Goal: Navigation & Orientation: Find specific page/section

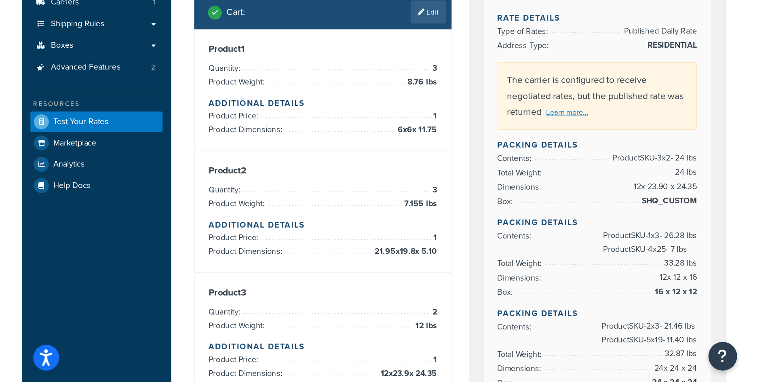
scroll to position [162, 0]
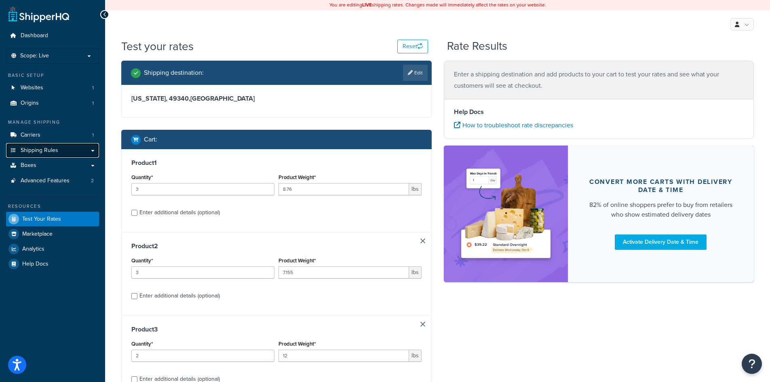
click at [55, 149] on span "Shipping Rules" at bounding box center [40, 150] width 38 height 7
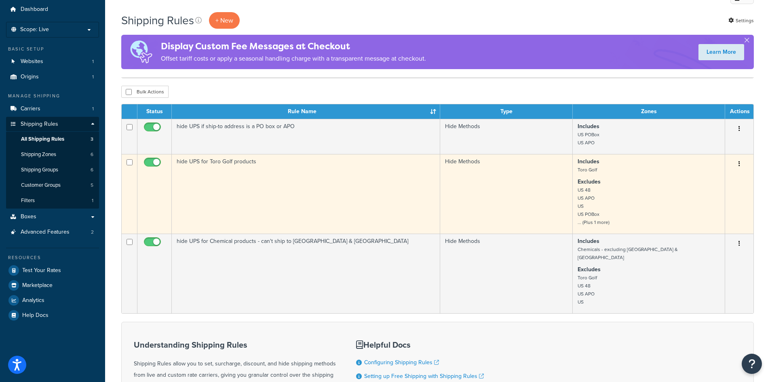
scroll to position [81, 0]
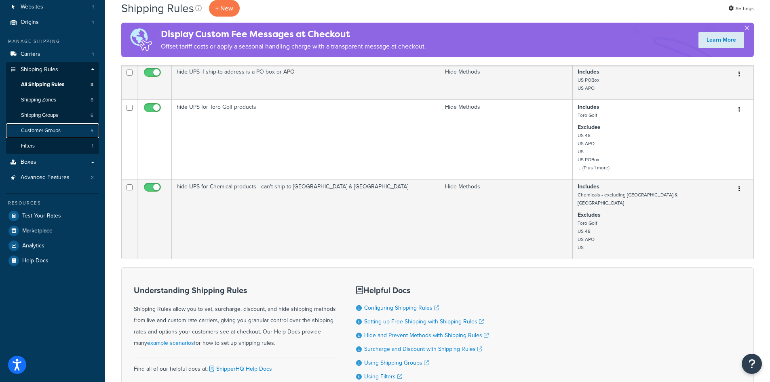
click at [54, 130] on span "Customer Groups" at bounding box center [41, 130] width 40 height 7
